Goal: Check status: Check status

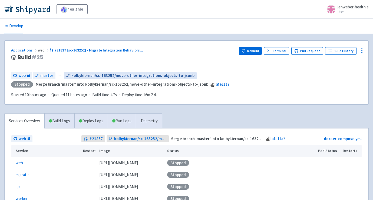
click at [90, 77] on span "kolbykiernan/sc-163252/move-other-integrations-objects-to-jsonb" at bounding box center [132, 76] width 123 height 6
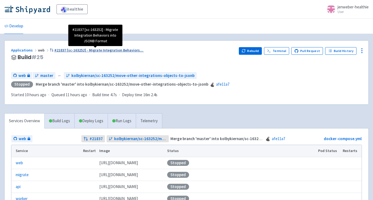
click at [60, 49] on span "#21837 [sc-163252] - Migrate Integration Behaviors ..." at bounding box center [98, 50] width 89 height 5
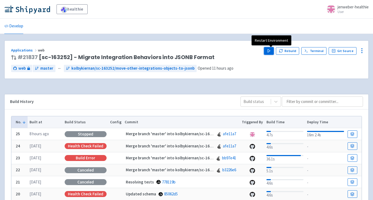
click at [271, 49] on icon "button" at bounding box center [269, 51] width 4 height 4
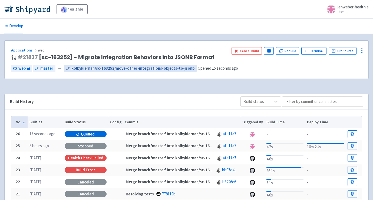
click at [126, 68] on span "kolbykiernan/sc-163252/move-other-integrations-objects-to-jsonb" at bounding box center [132, 68] width 123 height 6
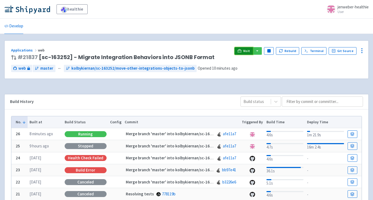
click at [241, 51] on icon at bounding box center [240, 51] width 4 height 4
